Goal: Task Accomplishment & Management: Manage account settings

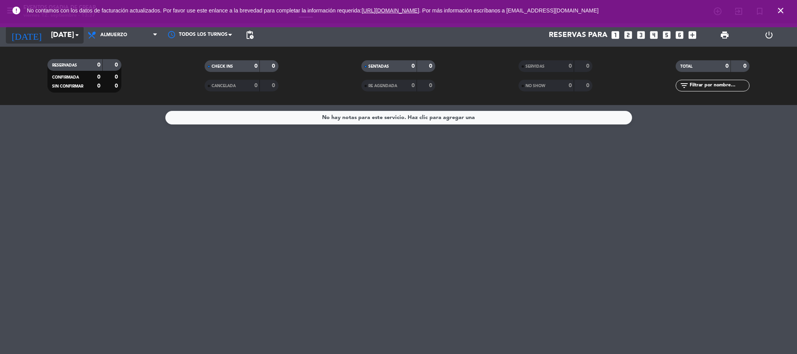
click at [51, 34] on input "[DATE]" at bounding box center [94, 35] width 94 height 16
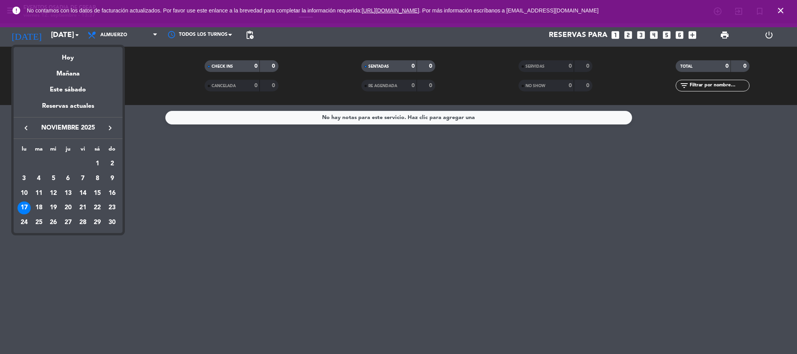
click at [28, 132] on icon "keyboard_arrow_left" at bounding box center [25, 127] width 9 height 9
click at [27, 128] on icon "keyboard_arrow_left" at bounding box center [25, 127] width 9 height 9
click at [97, 208] on div "20" at bounding box center [97, 208] width 13 height 13
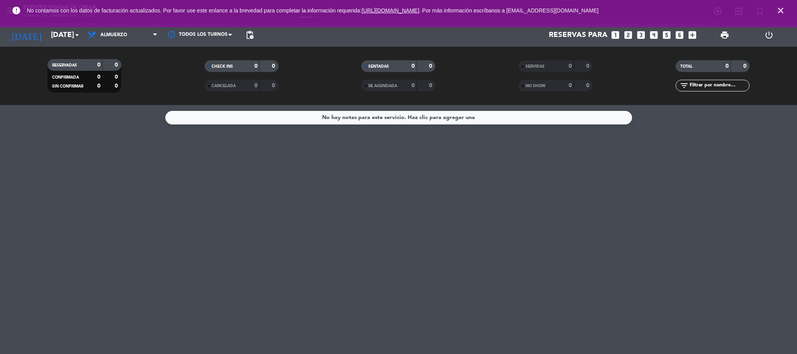
type input "[DATE]"
click at [781, 12] on icon "close" at bounding box center [780, 10] width 9 height 9
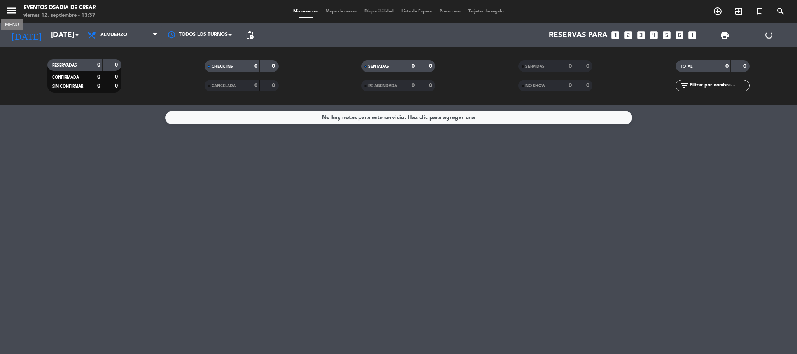
click at [9, 11] on icon "menu" at bounding box center [12, 11] width 12 height 12
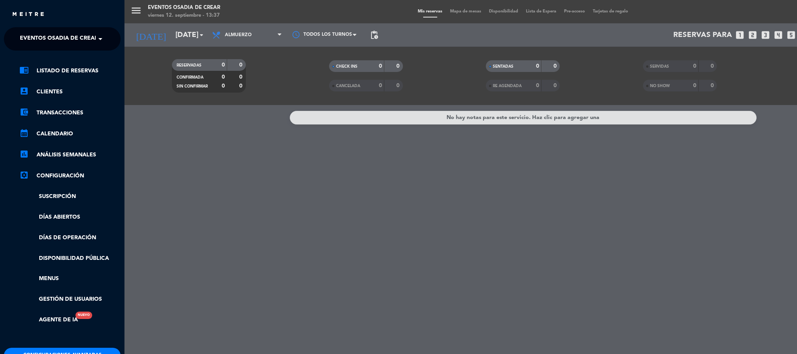
click at [103, 37] on span at bounding box center [102, 39] width 13 height 16
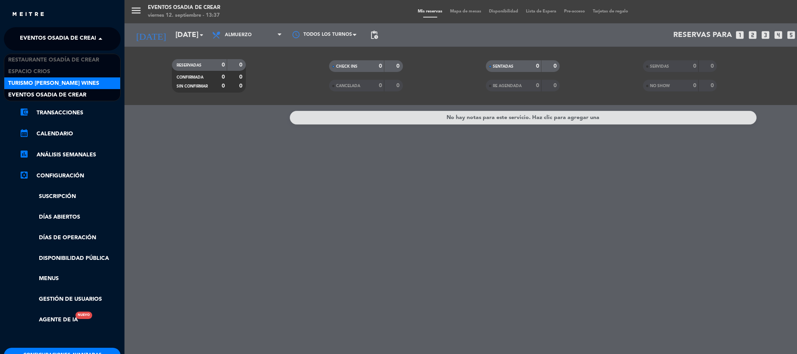
click at [63, 82] on span "Turismo [PERSON_NAME] Wines" at bounding box center [53, 83] width 91 height 9
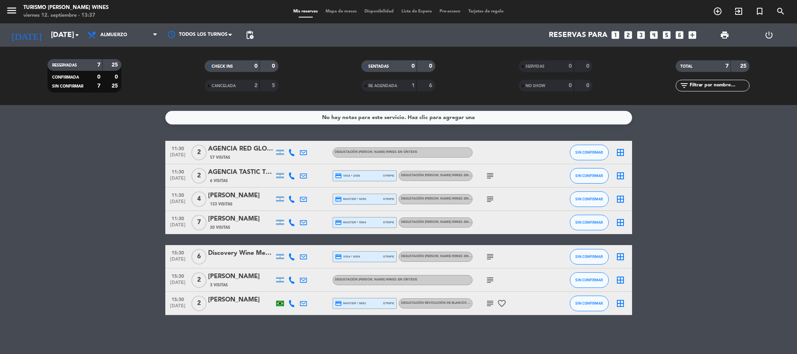
click at [240, 175] on div "AGENCIA TASTIC TRAVEL" at bounding box center [241, 172] width 66 height 10
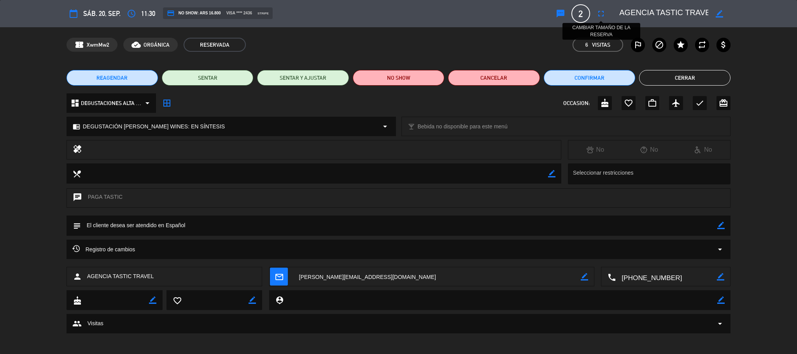
click at [600, 15] on icon "fullscreen" at bounding box center [600, 13] width 9 height 9
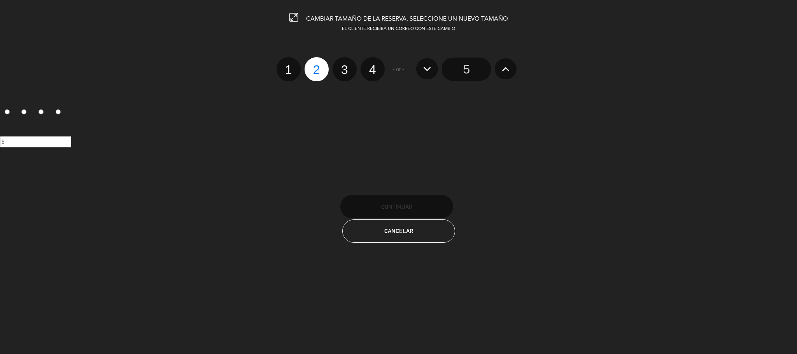
click at [509, 72] on icon at bounding box center [506, 69] width 8 height 12
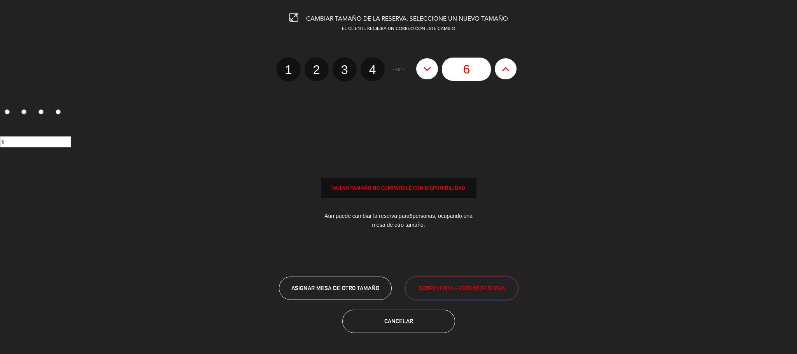
drag, startPoint x: 478, startPoint y: 289, endPoint x: 482, endPoint y: 294, distance: 7.2
click at [479, 289] on span "SOBREVENTA - FORZAR RESERVA" at bounding box center [462, 288] width 86 height 9
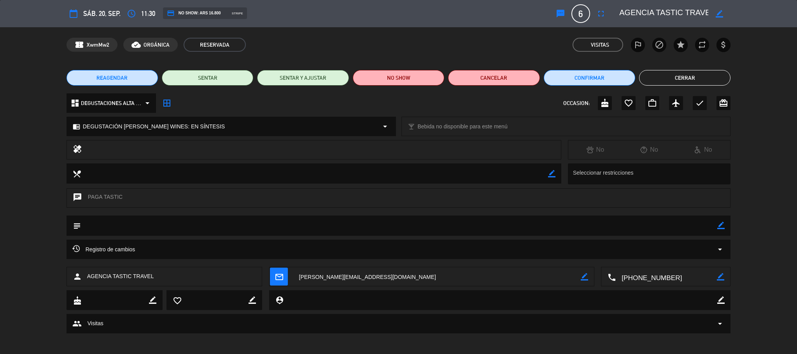
click at [670, 79] on button "Cerrar" at bounding box center [684, 78] width 91 height 16
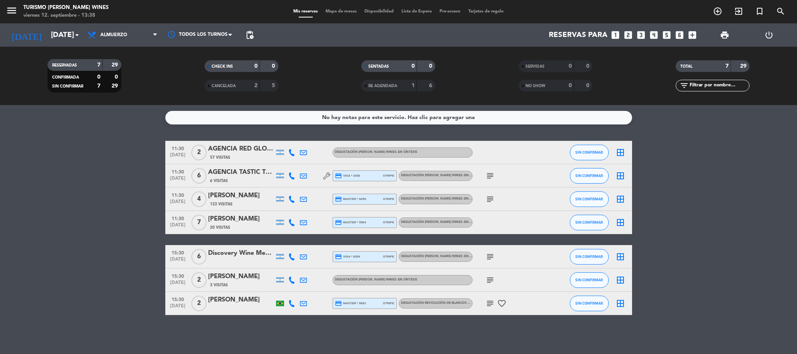
click at [251, 32] on span "pending_actions" at bounding box center [249, 34] width 9 height 9
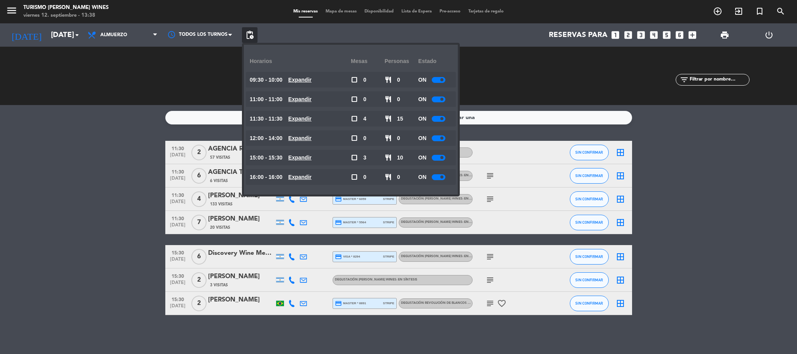
click at [444, 121] on div at bounding box center [439, 119] width 14 height 6
click at [65, 202] on bookings-row "11:30 [DATE] 2 AGENCIA RED GLOBE TOURS 57 Visitas DEGUSTACIÓN [PERSON_NAME] WIN…" at bounding box center [398, 228] width 797 height 174
